Goal: Task Accomplishment & Management: Use online tool/utility

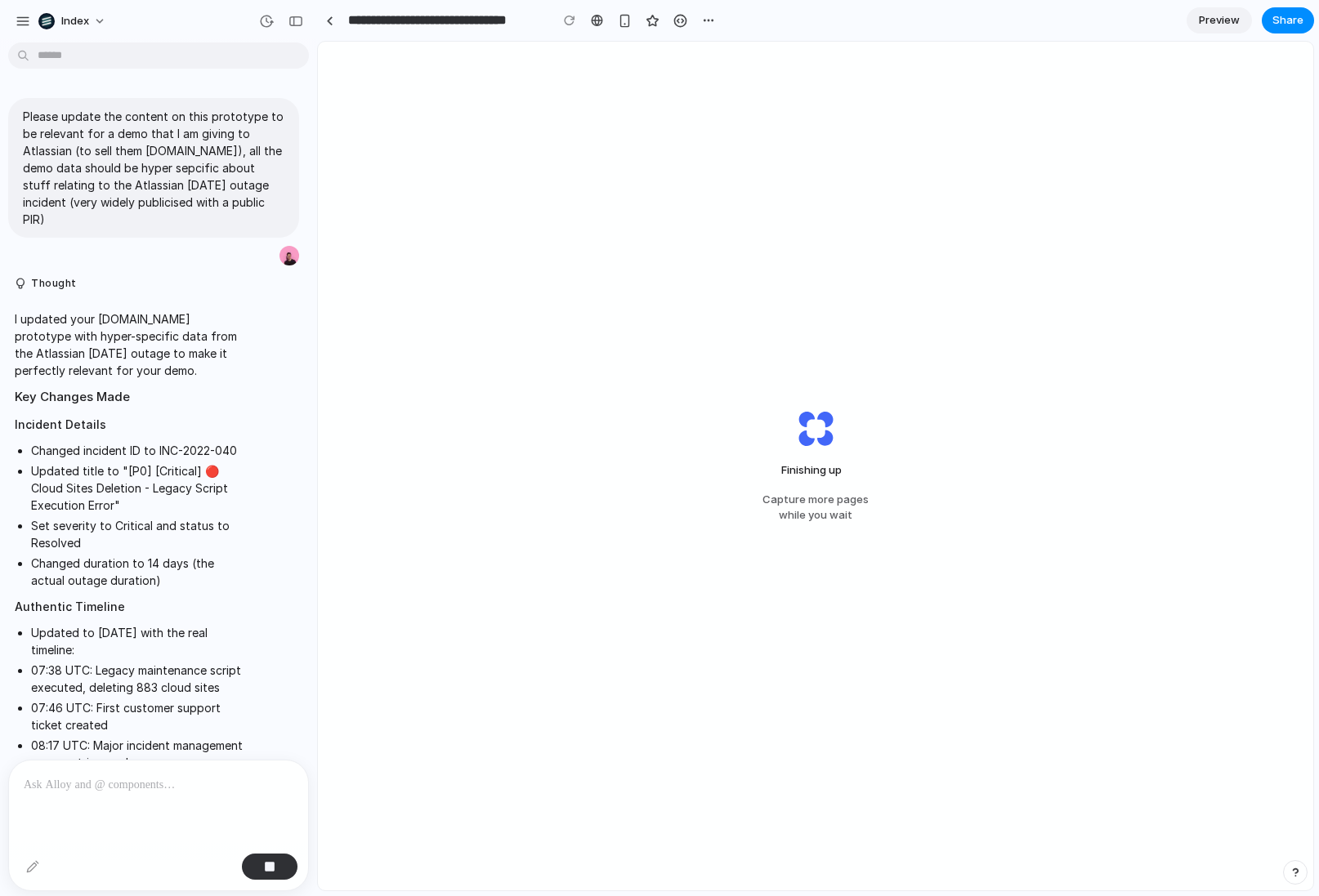
scroll to position [2934, 0]
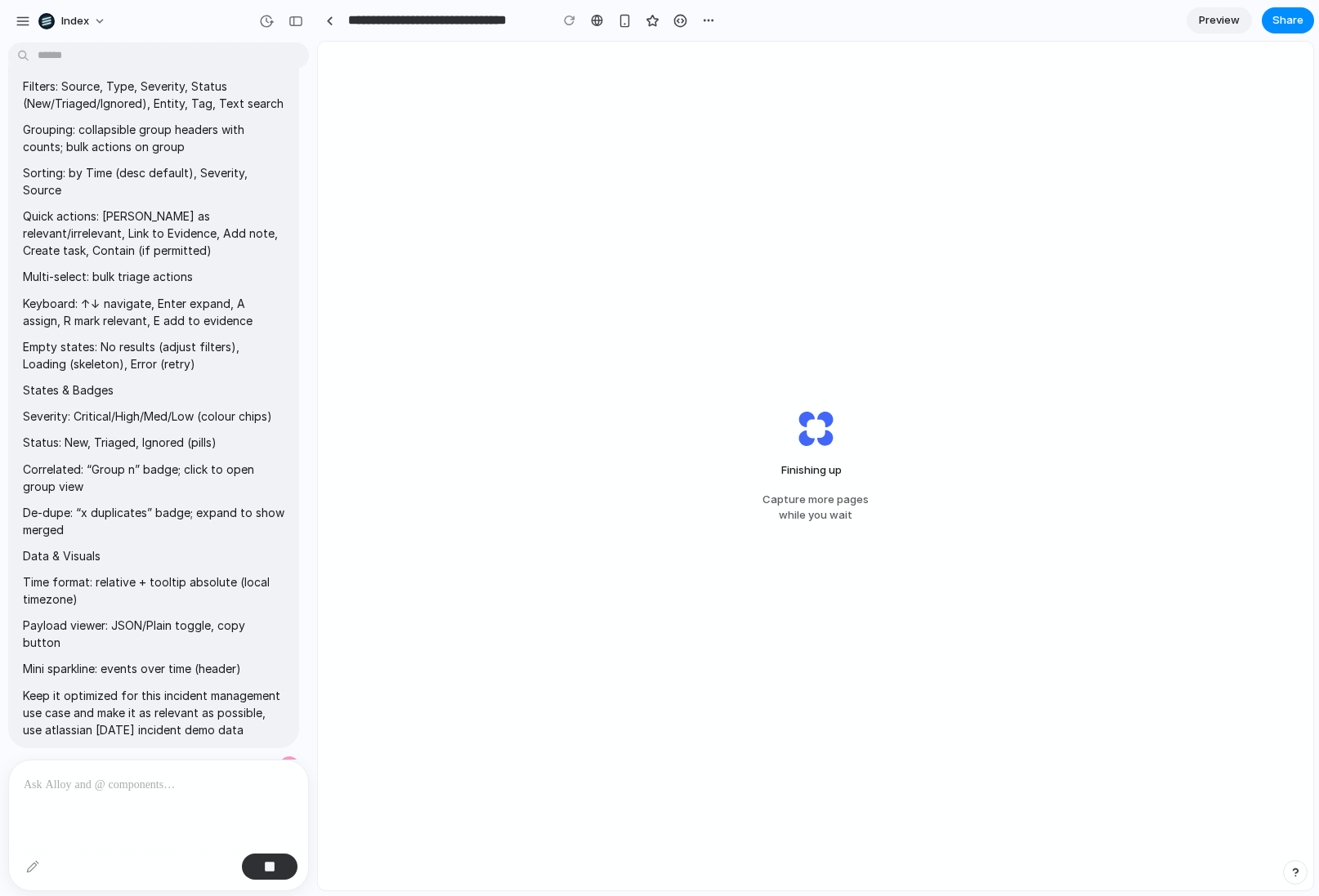
click at [531, 282] on div "Finishing up Capture more pages while you wait" at bounding box center [815, 466] width 995 height 849
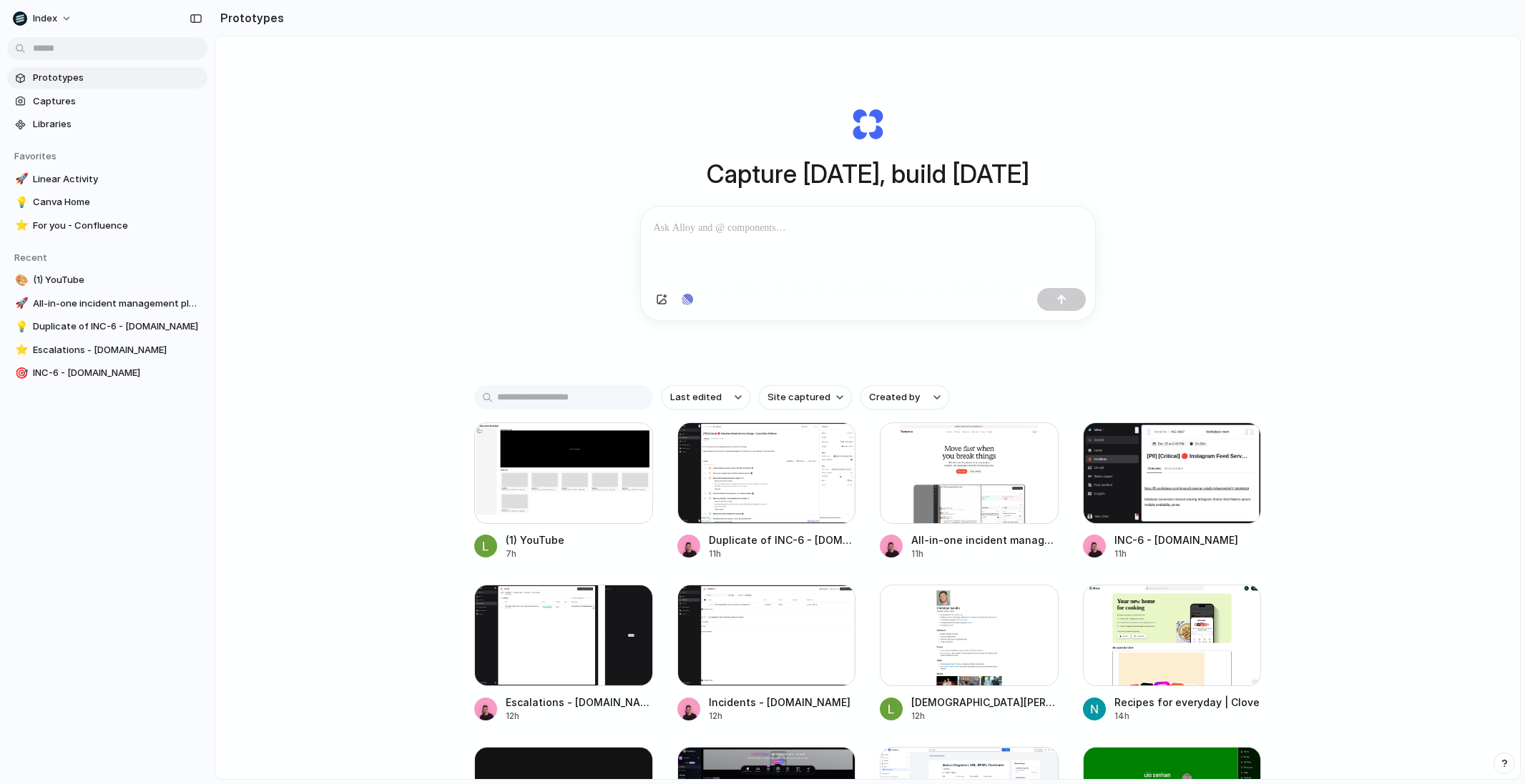
click at [1401, 191] on div "Capture [DATE], build [DATE] Clone web app Clone screenshot Start from existing…" at bounding box center [867, 446] width 1305 height 819
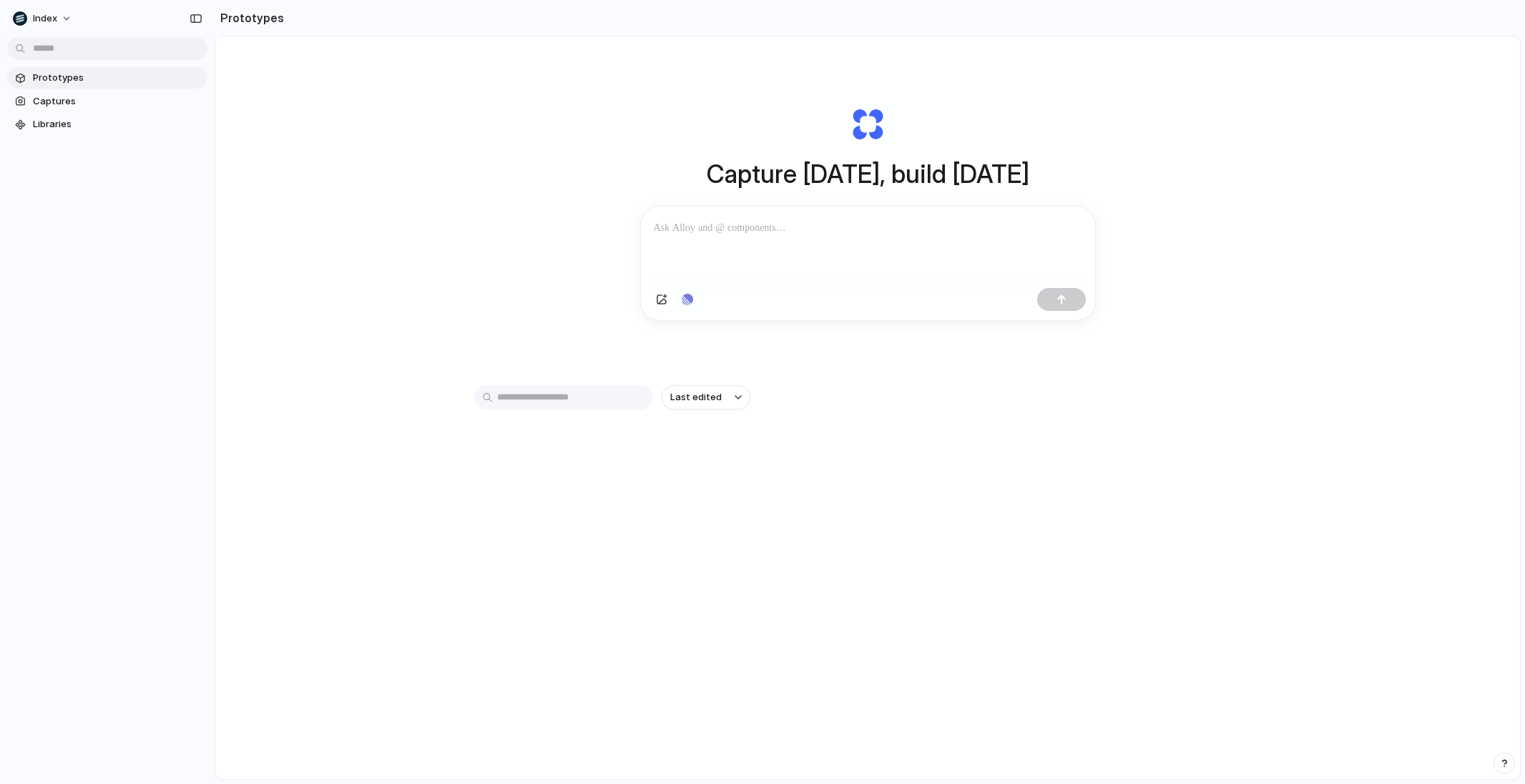
scroll to position [76, 0]
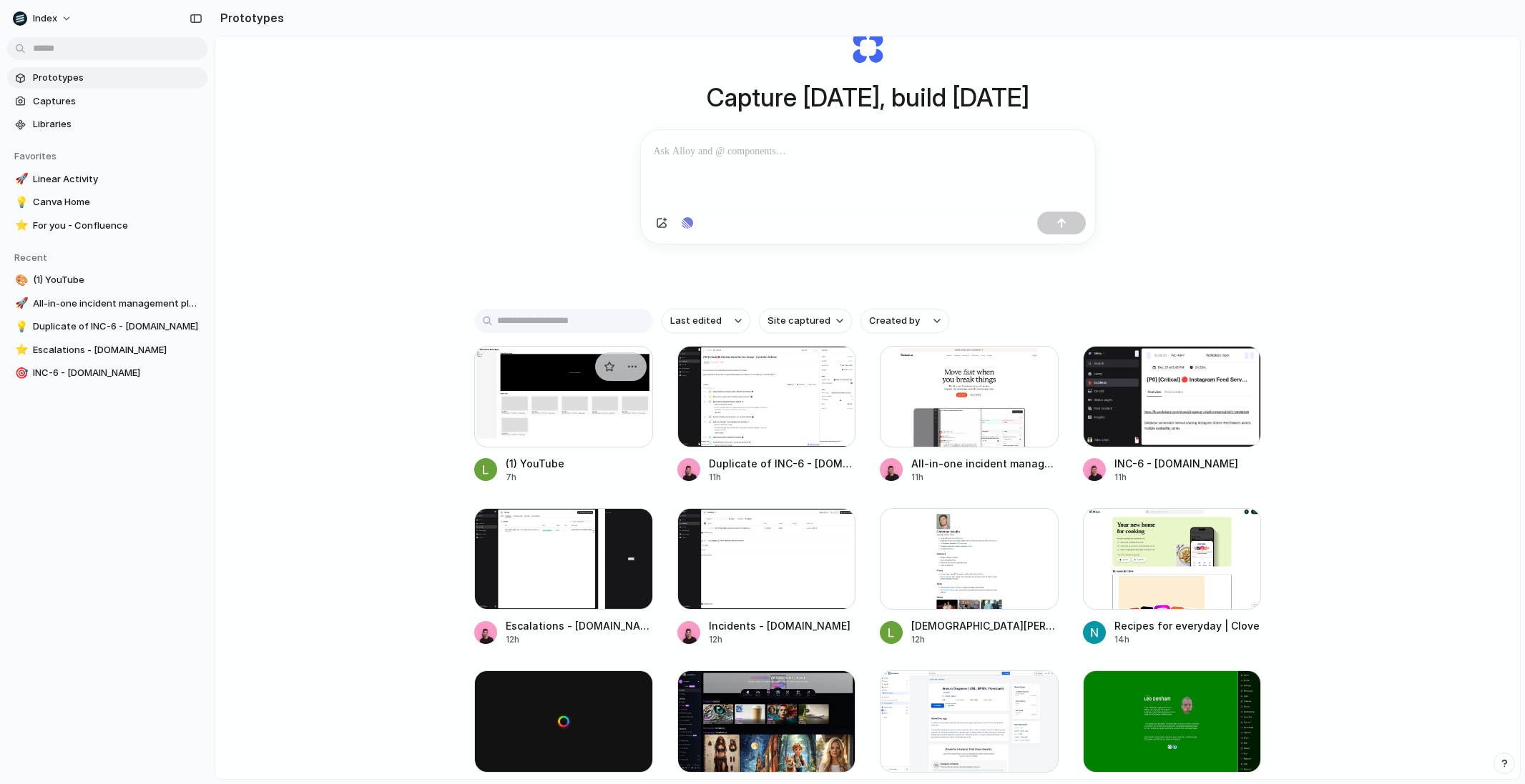
click at [560, 418] on div at bounding box center [563, 397] width 179 height 102
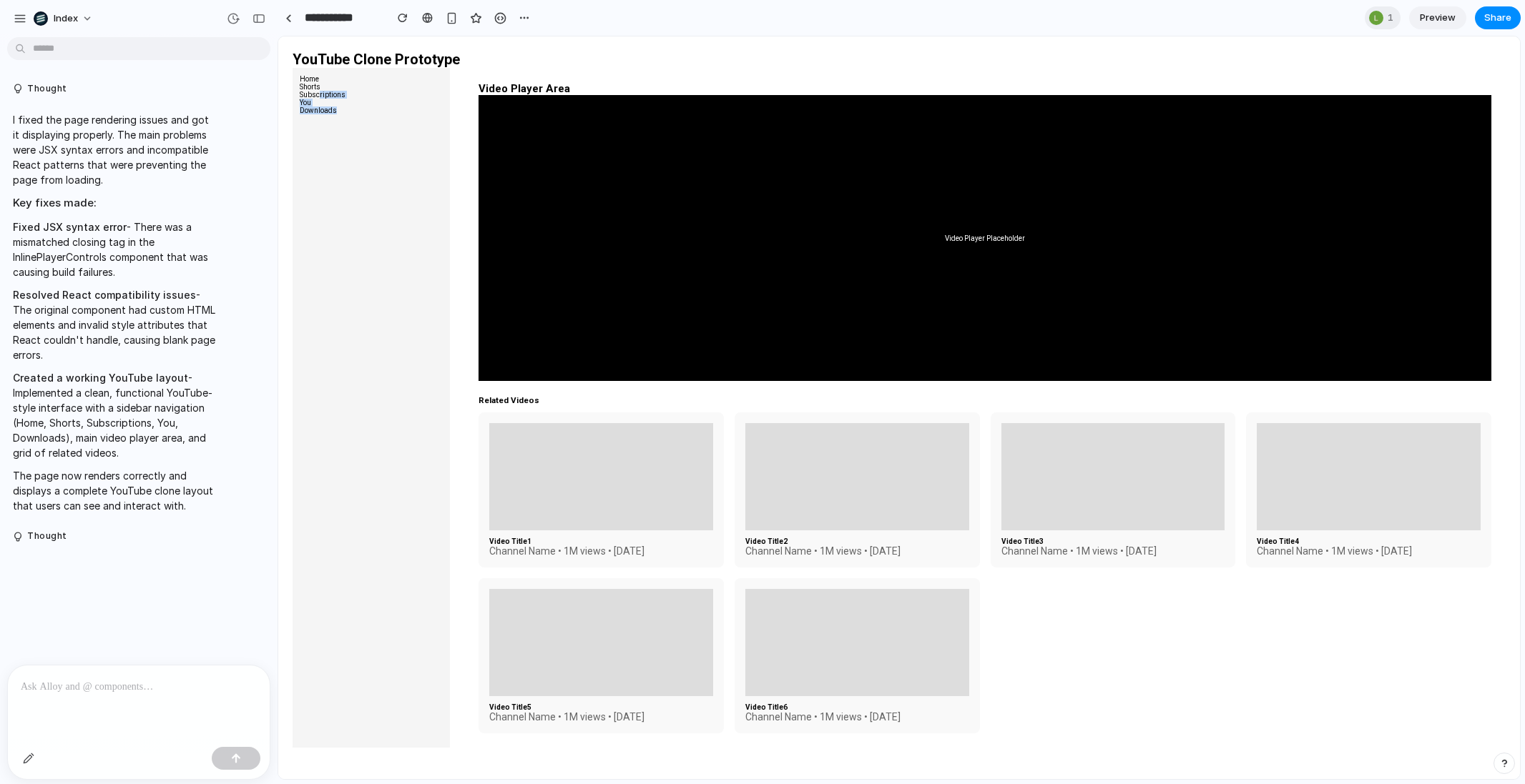
drag, startPoint x: 319, startPoint y: 95, endPoint x: 342, endPoint y: 190, distance: 97.7
click at [342, 190] on nav "Home Shorts Subscriptions You Downloads" at bounding box center [372, 408] width 157 height 680
click at [351, 190] on nav "Home Shorts Subscriptions You Downloads" at bounding box center [372, 408] width 157 height 680
click at [368, 189] on nav "Home Shorts Subscriptions You Downloads" at bounding box center [372, 408] width 157 height 680
drag, startPoint x: 390, startPoint y: 189, endPoint x: 254, endPoint y: 35, distance: 205.5
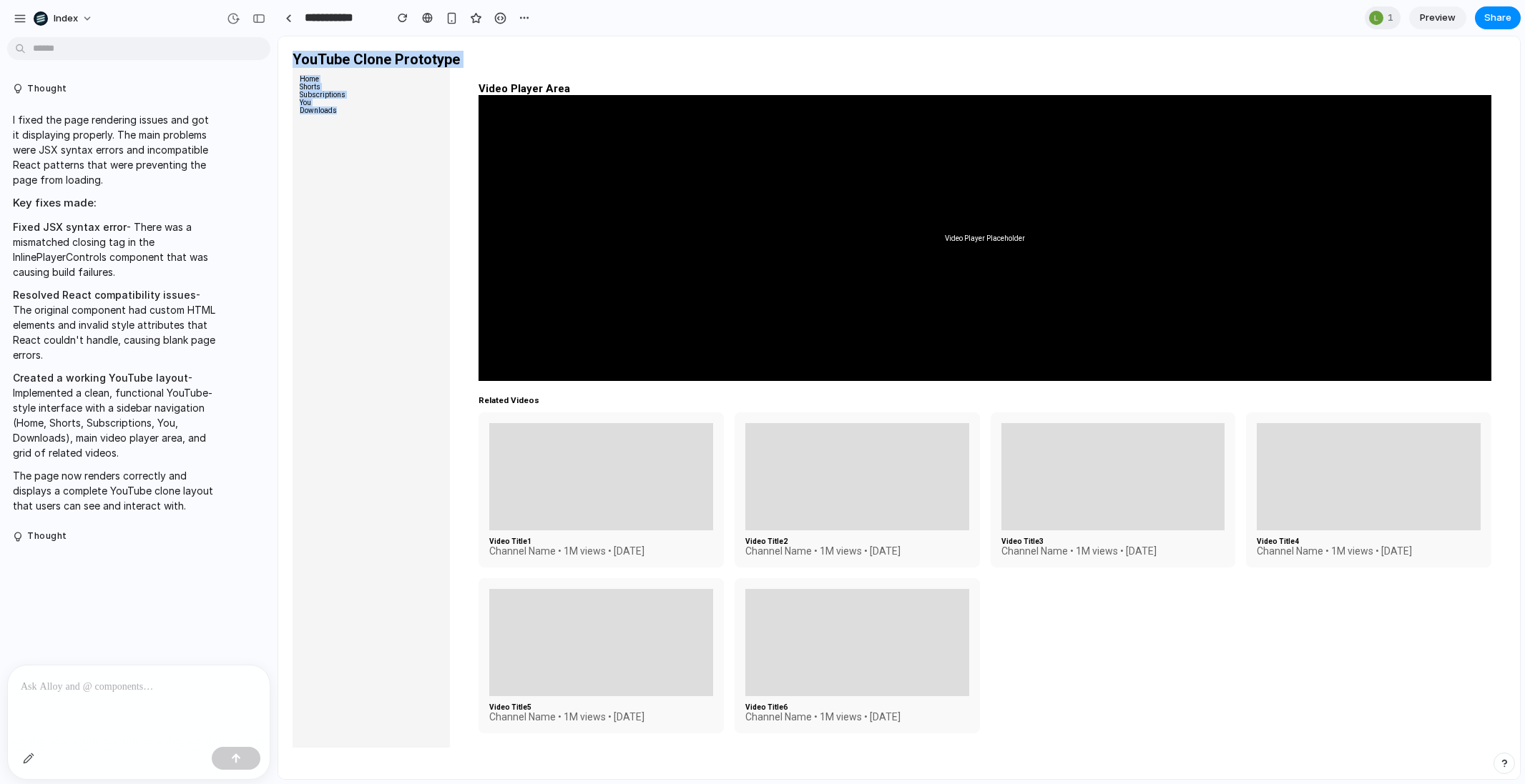
click at [278, 36] on html "YouTube Clone Prototype Home Shorts Subscriptions You Downloads Video Player Ar…" at bounding box center [898, 399] width 1242 height 726
click at [341, 121] on nav "Home Shorts Subscriptions You Downloads" at bounding box center [372, 408] width 157 height 680
click at [280, 25] on link at bounding box center [287, 17] width 21 height 21
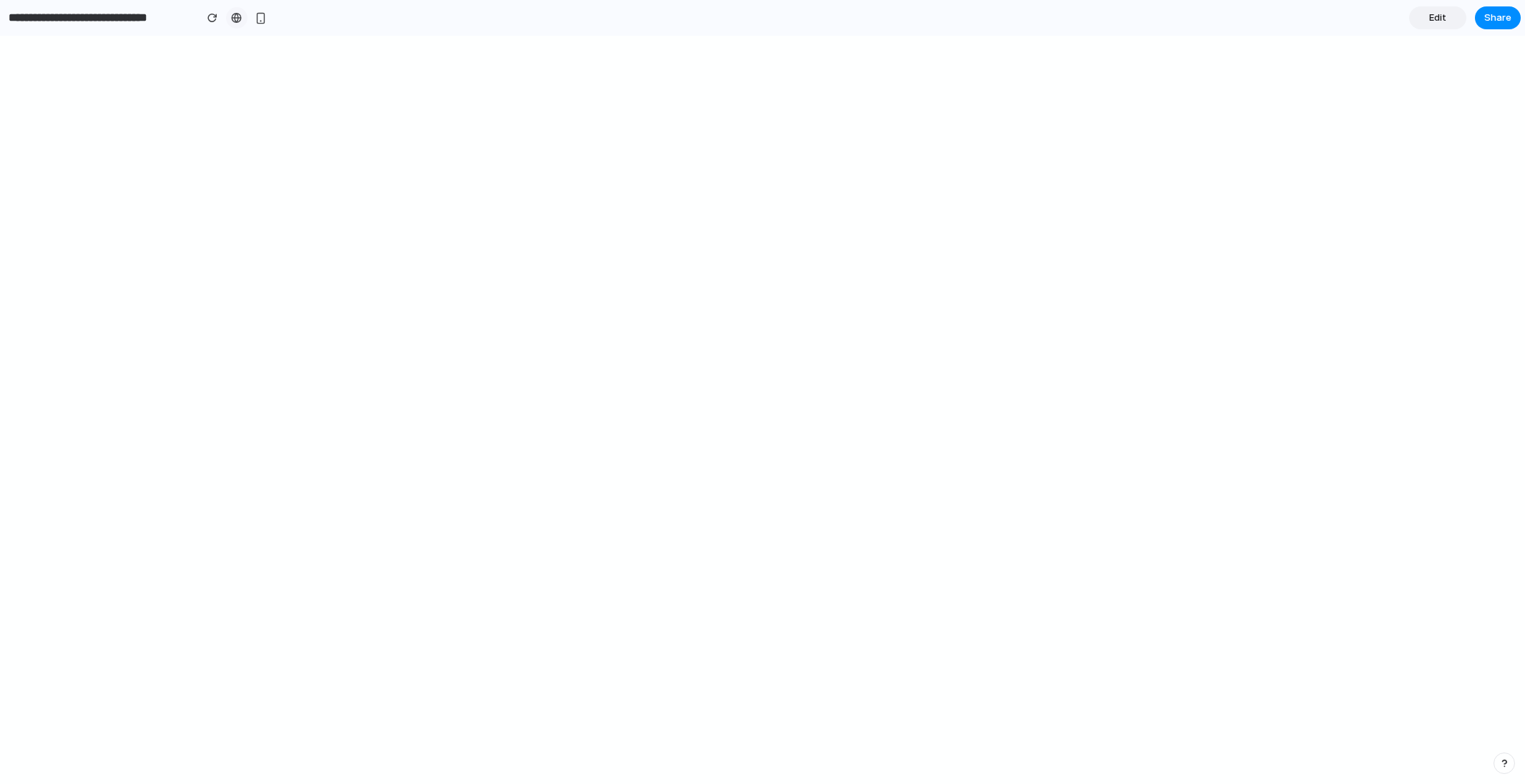
click at [237, 19] on div at bounding box center [236, 17] width 11 height 12
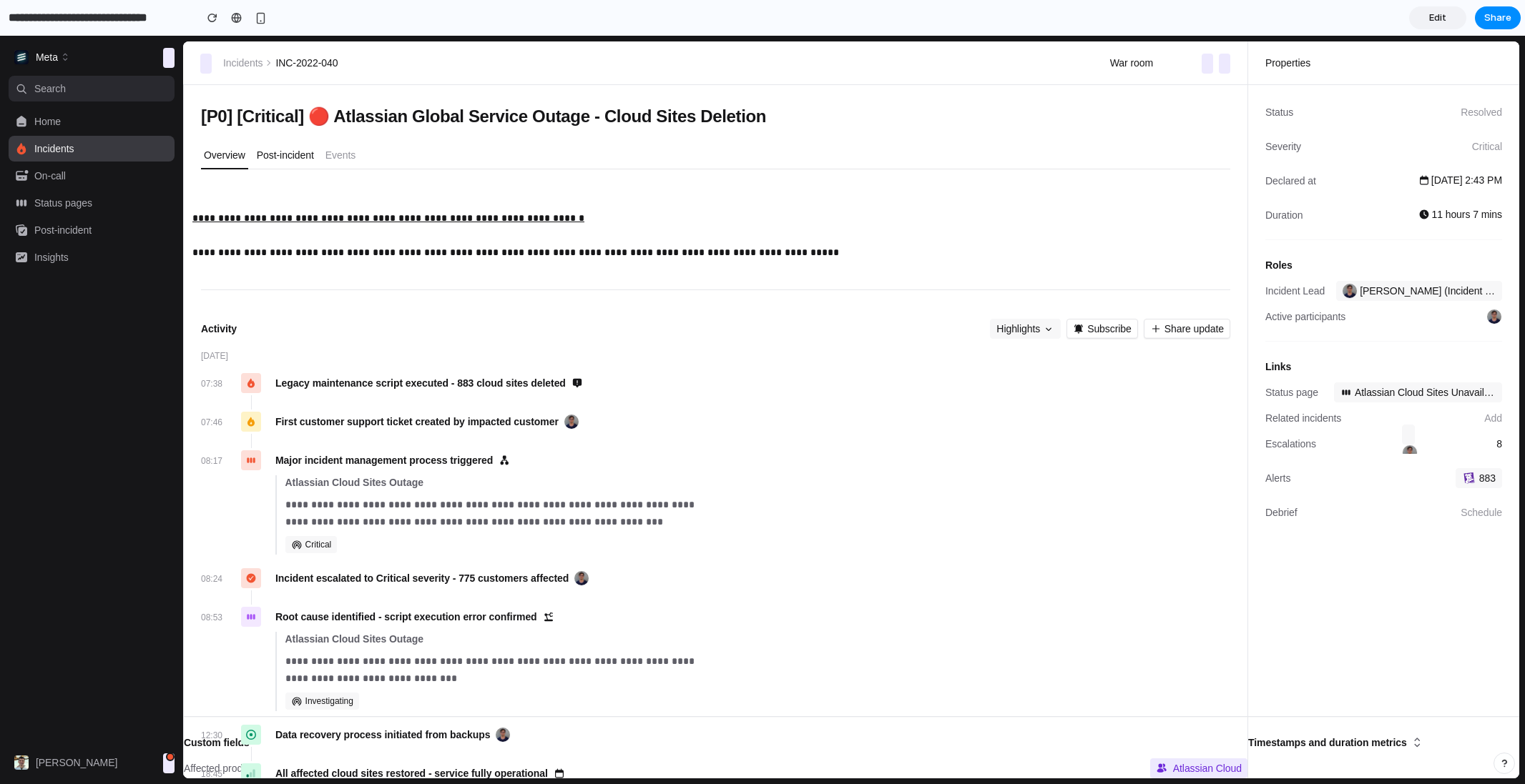
click at [268, 146] on button "Post-incident" at bounding box center [285, 156] width 63 height 28
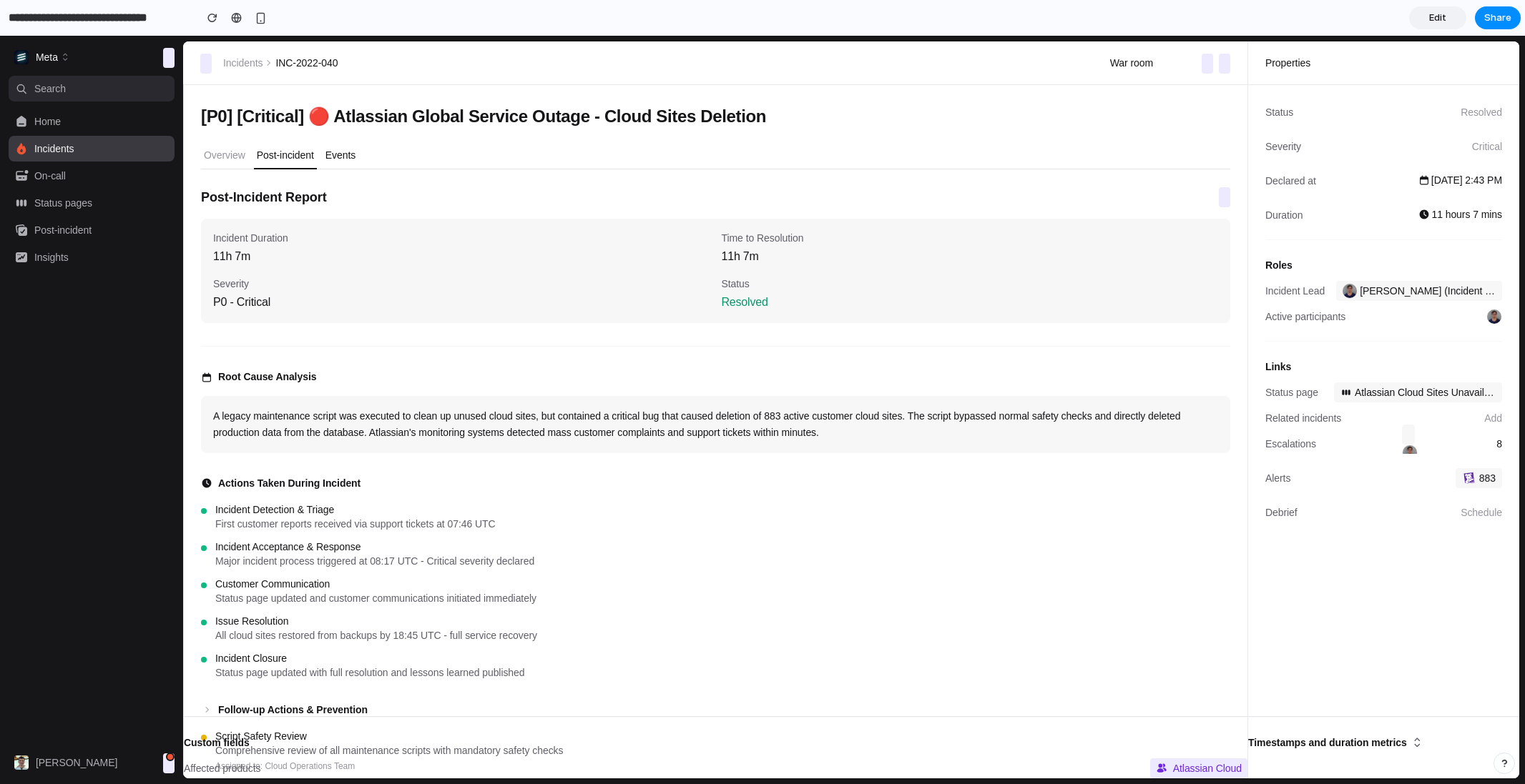
click at [347, 153] on p "Events" at bounding box center [340, 155] width 30 height 14
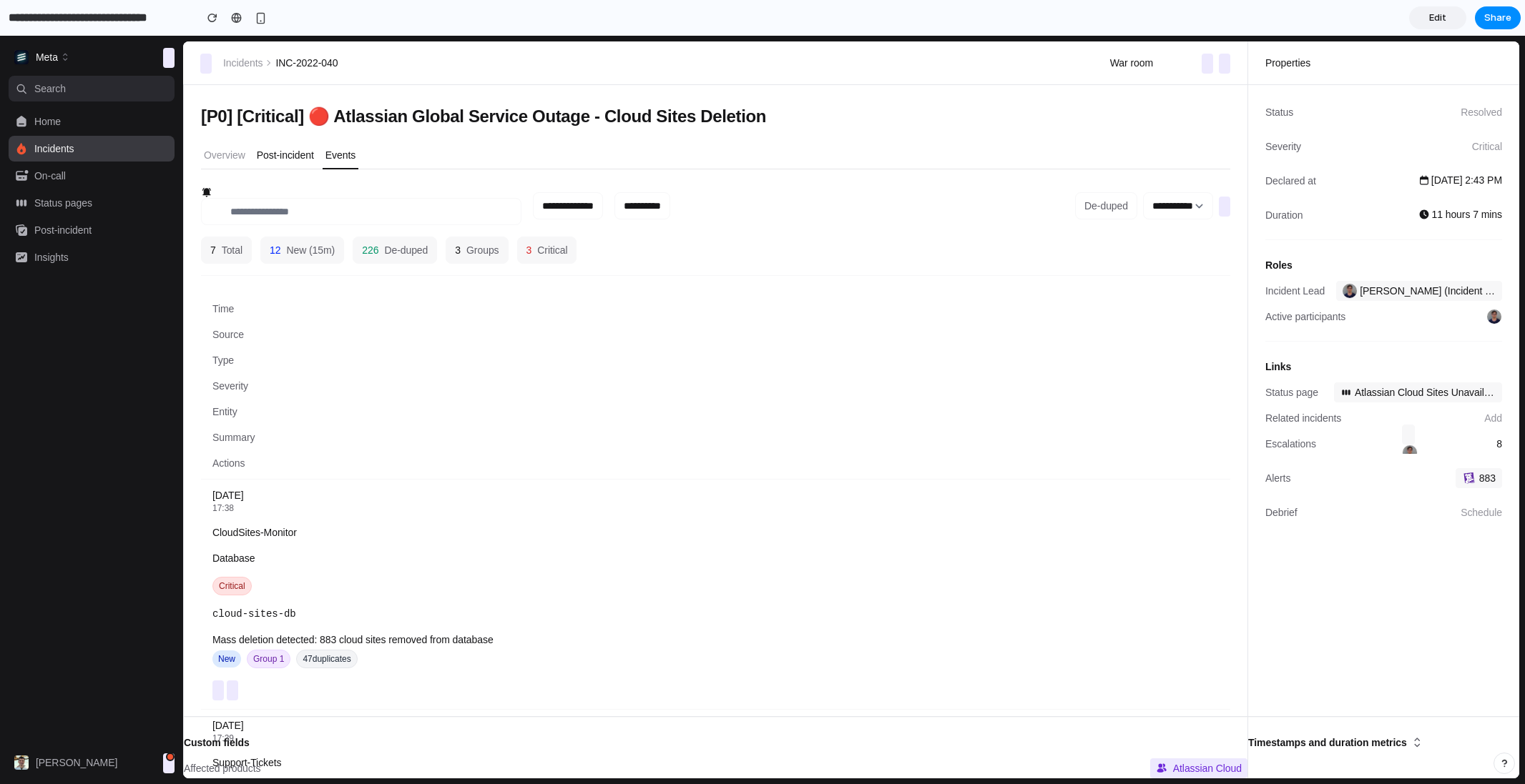
click at [286, 152] on p "Post-incident" at bounding box center [285, 155] width 57 height 14
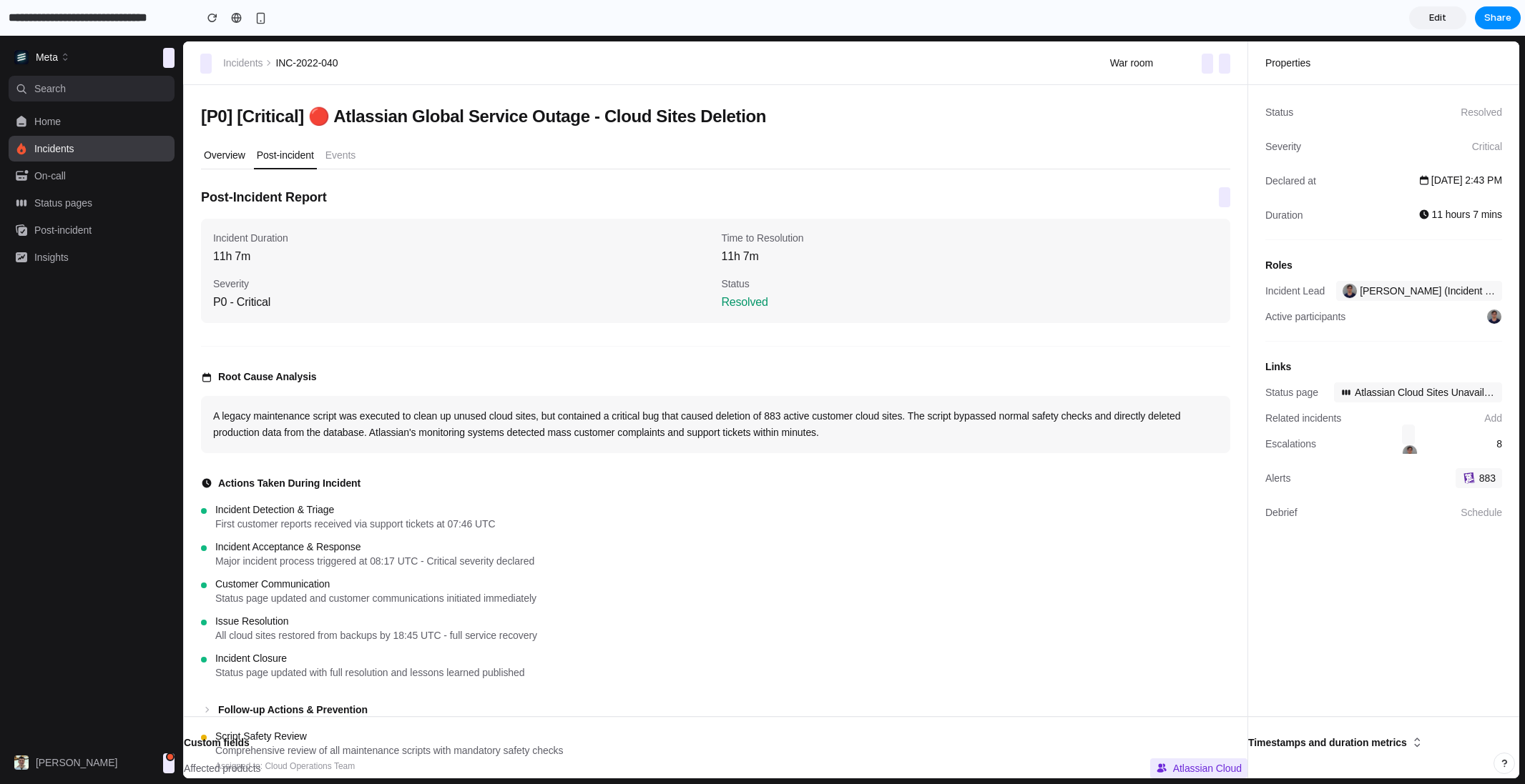
click at [220, 153] on p "Overview" at bounding box center [224, 155] width 42 height 14
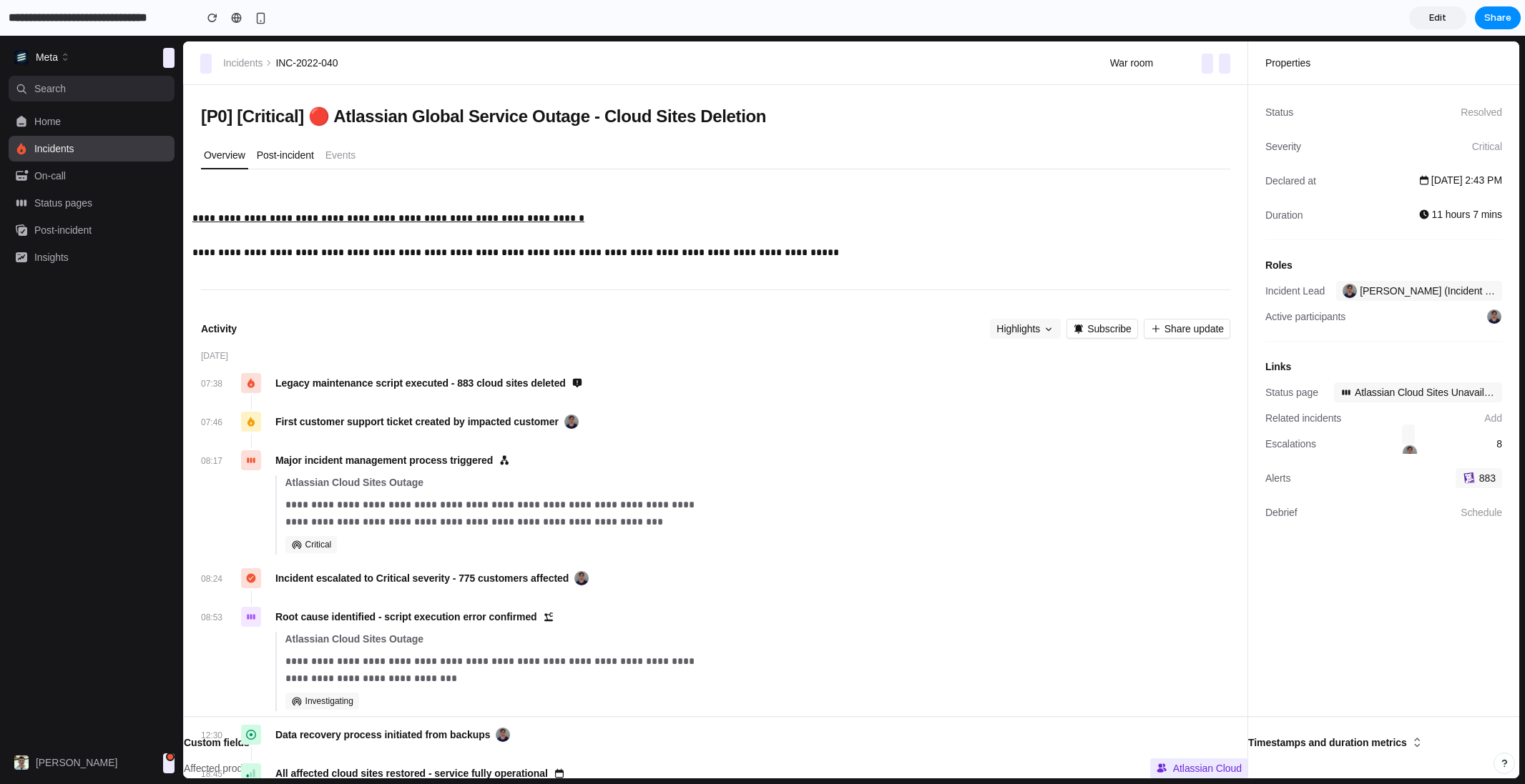
click at [261, 153] on p "Post-incident" at bounding box center [285, 155] width 57 height 14
